Goal: Navigation & Orientation: Find specific page/section

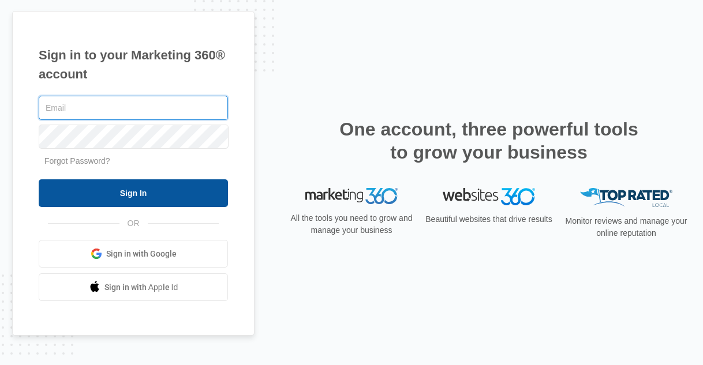
type input "[EMAIL_ADDRESS][DOMAIN_NAME]"
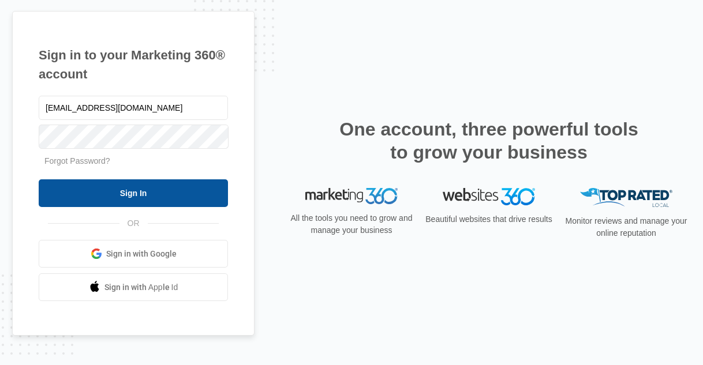
click at [166, 190] on input "Sign In" at bounding box center [133, 193] width 189 height 28
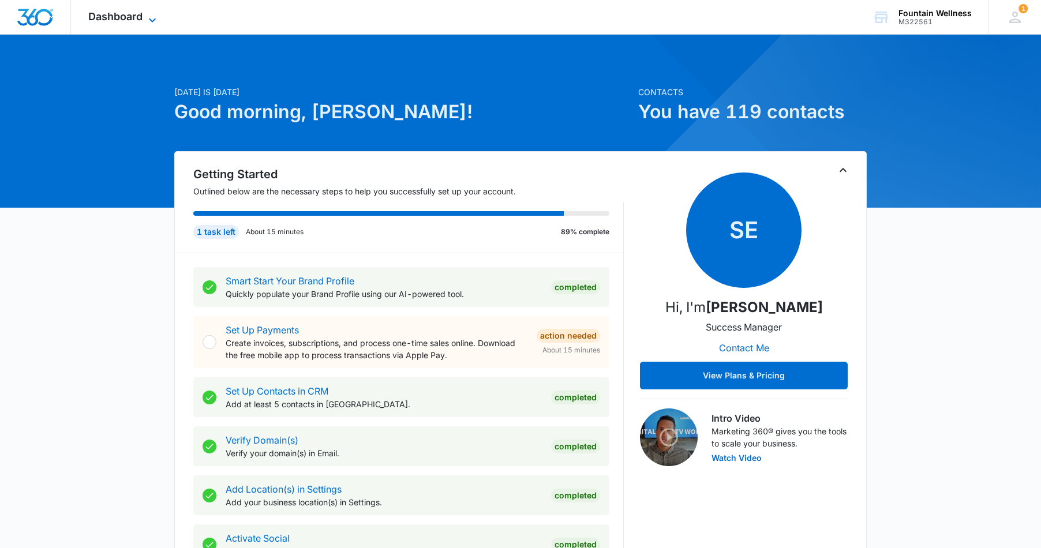
click at [107, 20] on span "Dashboard" at bounding box center [115, 16] width 54 height 12
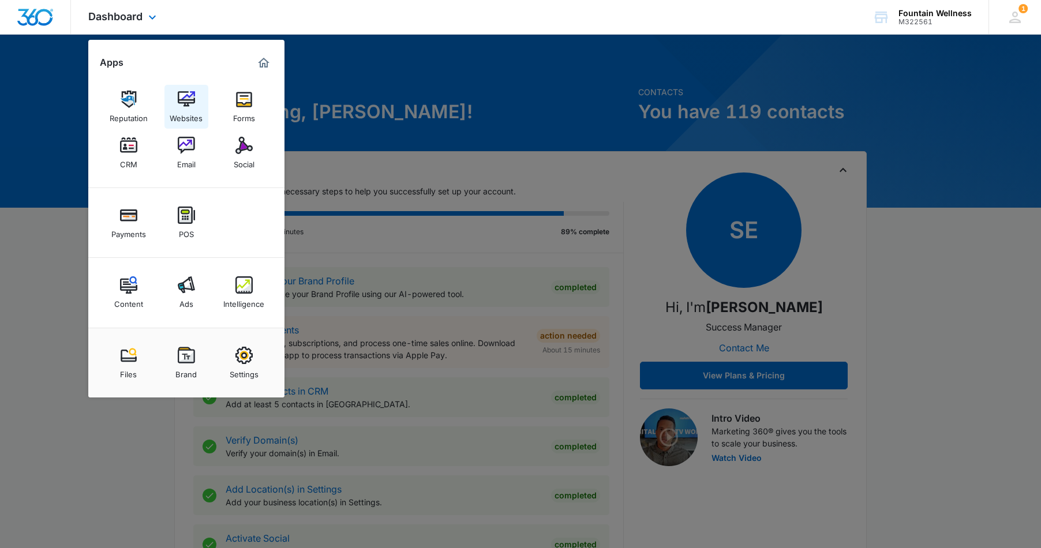
click at [172, 106] on link "Websites" at bounding box center [186, 107] width 44 height 44
